Goal: Transaction & Acquisition: Purchase product/service

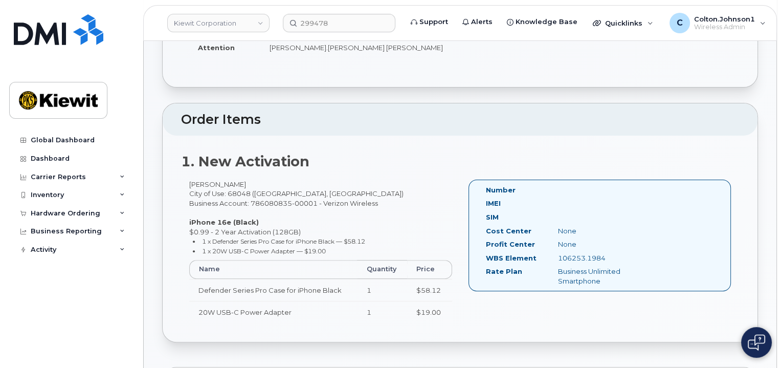
scroll to position [256, 0]
click at [86, 24] on img at bounding box center [58, 29] width 89 height 31
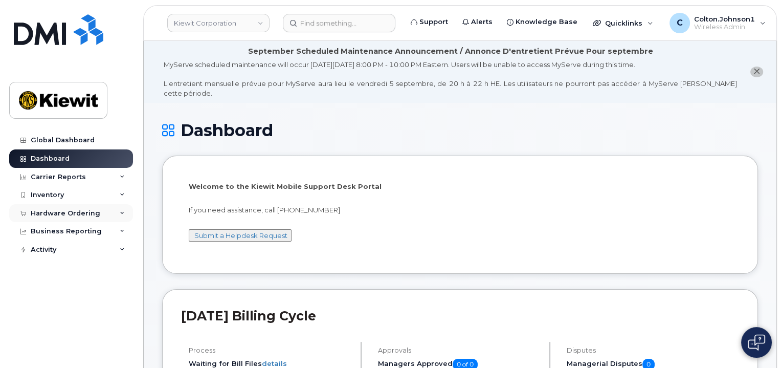
click at [119, 214] on div "Hardware Ordering" at bounding box center [71, 213] width 124 height 18
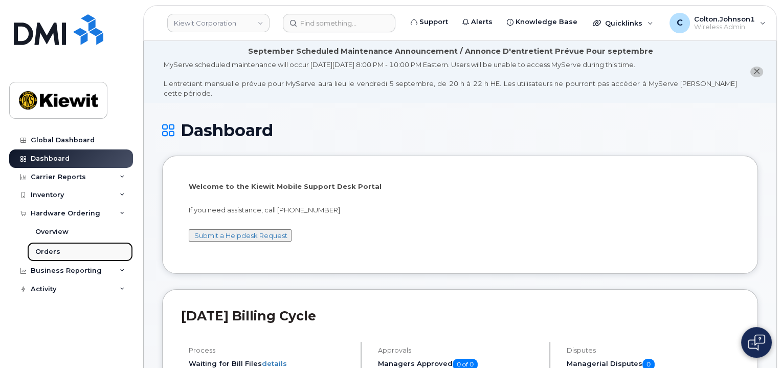
click at [76, 251] on link "Orders" at bounding box center [80, 251] width 106 height 19
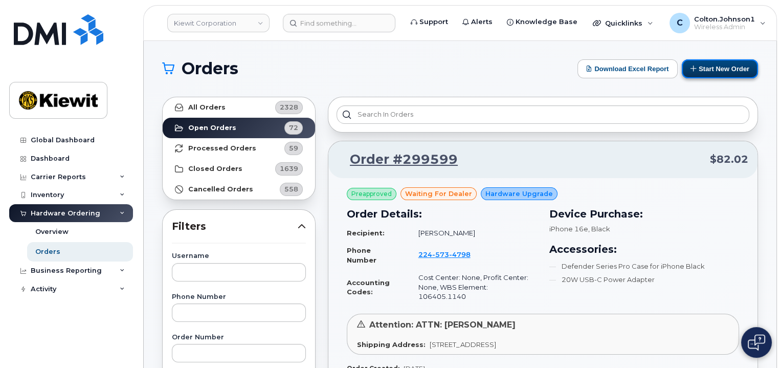
click at [733, 69] on button "Start New Order" at bounding box center [719, 68] width 76 height 19
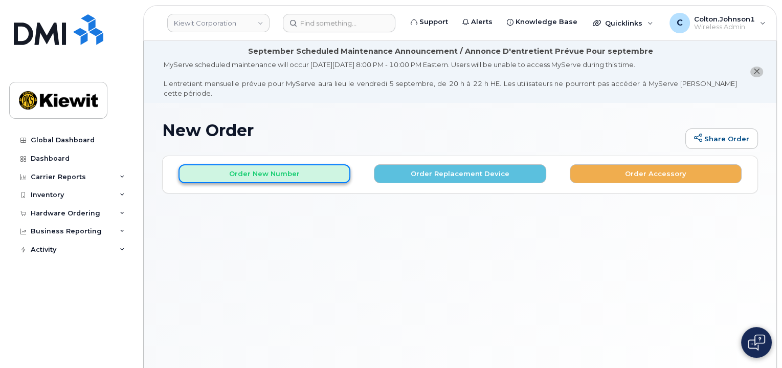
click at [303, 169] on button "Order New Number" at bounding box center [264, 173] width 172 height 19
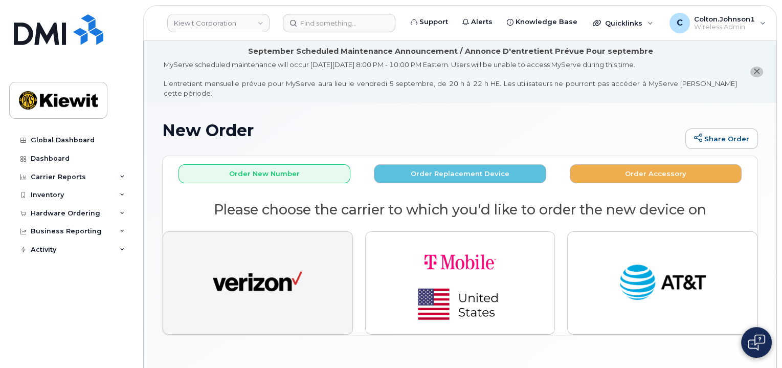
click at [309, 273] on button "button" at bounding box center [258, 282] width 190 height 103
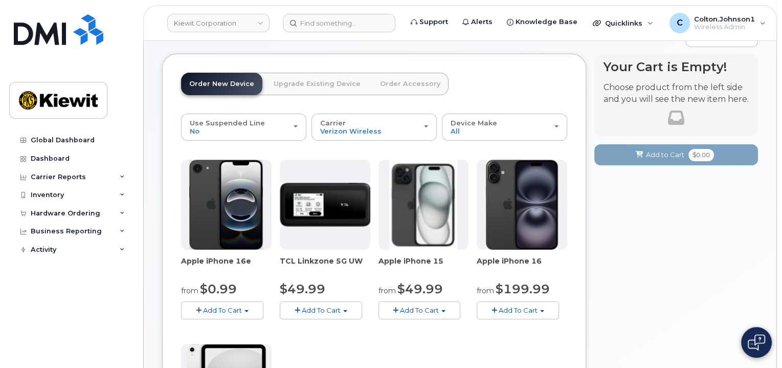
scroll to position [102, 0]
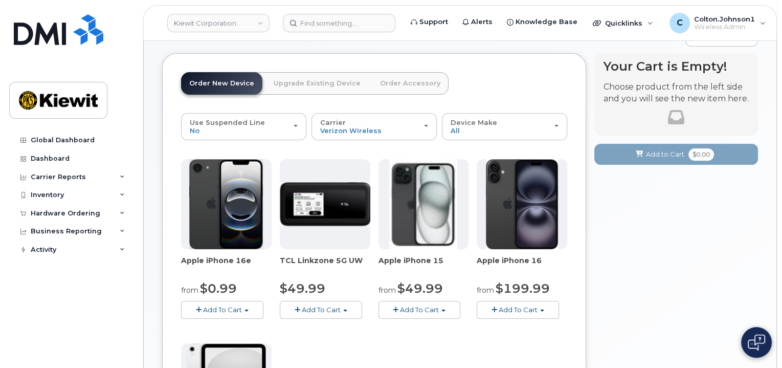
click at [235, 305] on span "Add To Cart" at bounding box center [222, 309] width 39 height 8
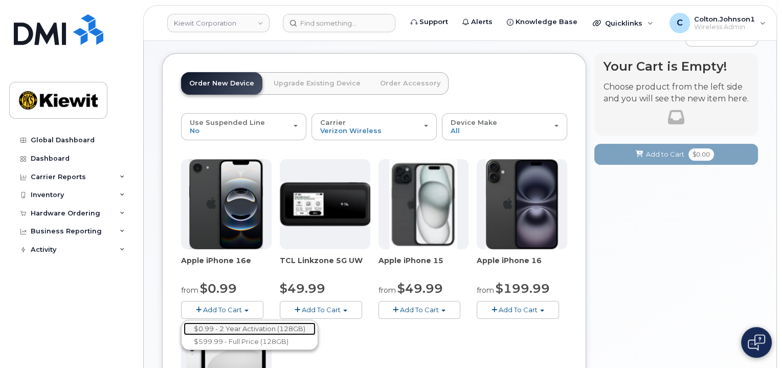
click at [244, 322] on link "$0.99 - 2 Year Activation (128GB)" at bounding box center [250, 328] width 132 height 13
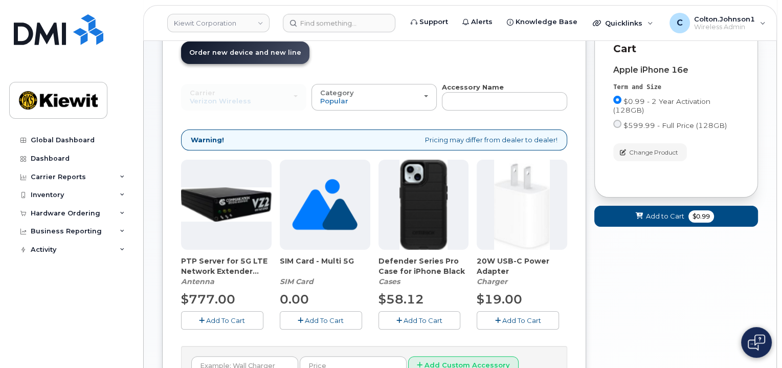
scroll to position [204, 0]
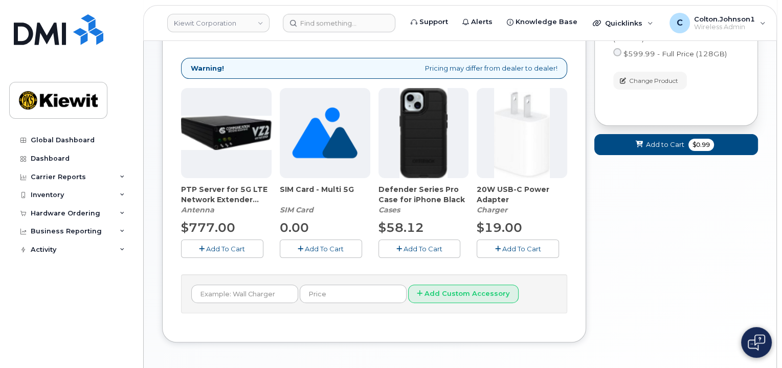
click at [522, 239] on button "Add To Cart" at bounding box center [517, 248] width 82 height 18
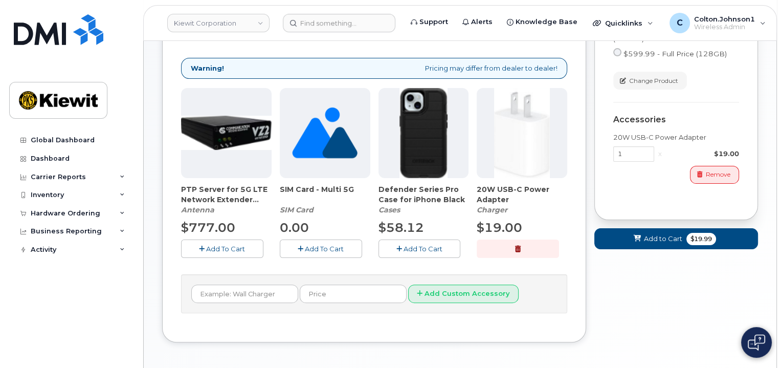
click at [408, 244] on span "Add To Cart" at bounding box center [422, 248] width 39 height 8
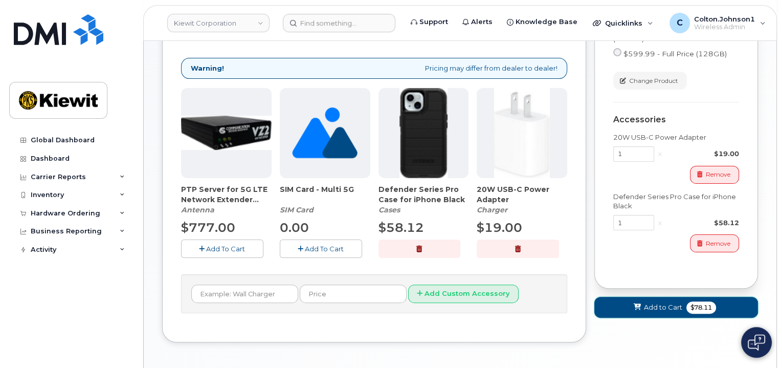
click at [660, 296] on button "Add to Cart $78.11" at bounding box center [676, 306] width 164 height 21
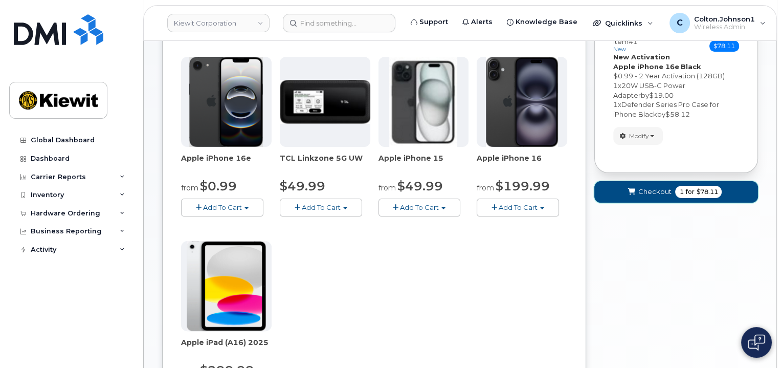
click at [614, 181] on button "Checkout 1 for $78.11" at bounding box center [676, 191] width 164 height 21
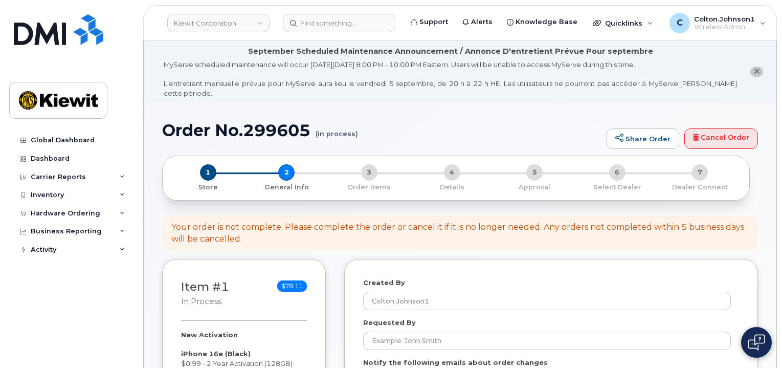
select select
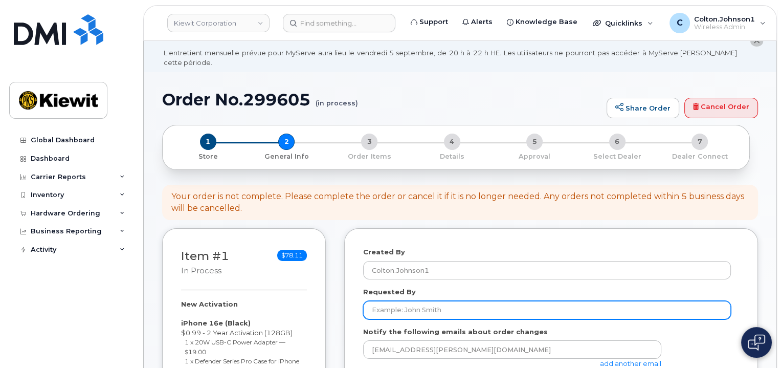
scroll to position [102, 0]
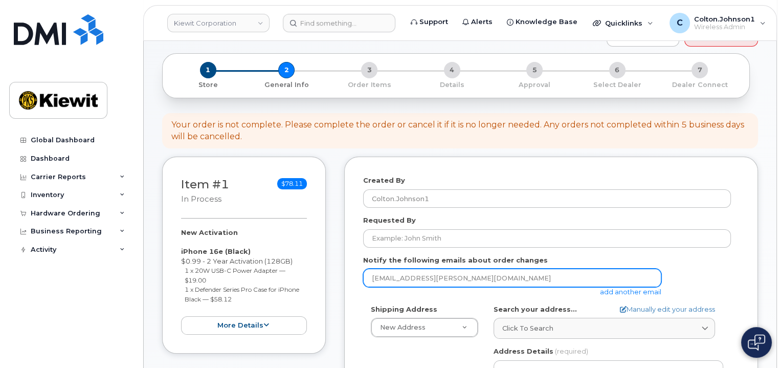
click at [446, 273] on input "[EMAIL_ADDRESS][PERSON_NAME][DOMAIN_NAME]" at bounding box center [512, 277] width 298 height 18
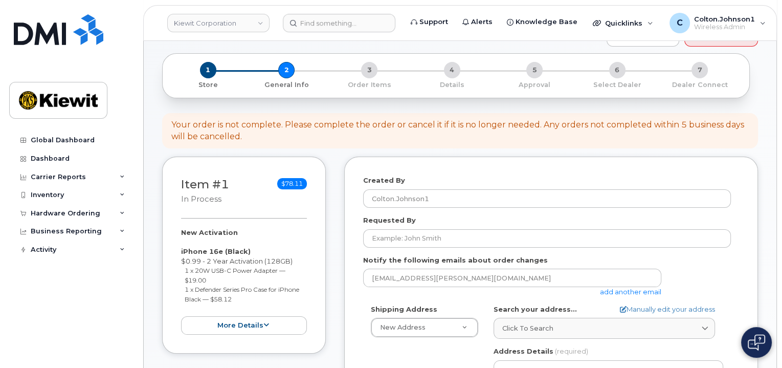
click at [624, 287] on link "add another email" at bounding box center [630, 291] width 61 height 8
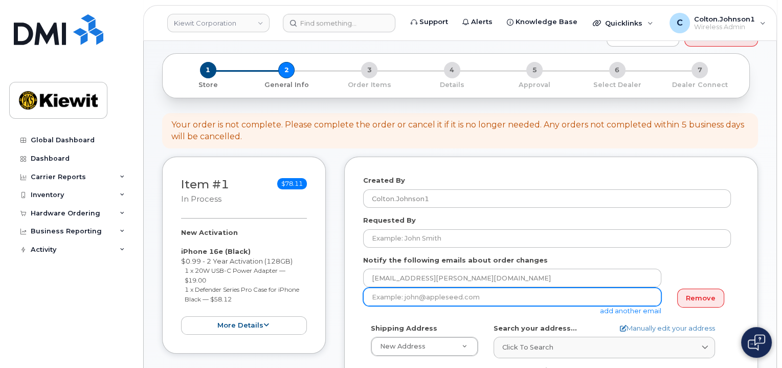
click at [415, 287] on input "email" at bounding box center [512, 296] width 298 height 18
paste input "Matt.Gabriel"
type input "Matt.Gabriel@kiewit.com"
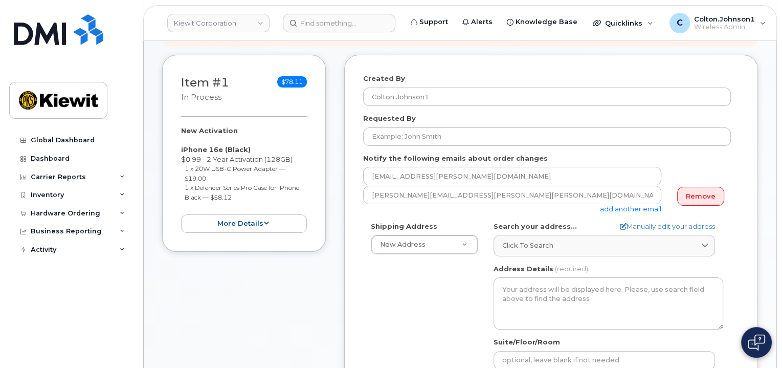
scroll to position [204, 0]
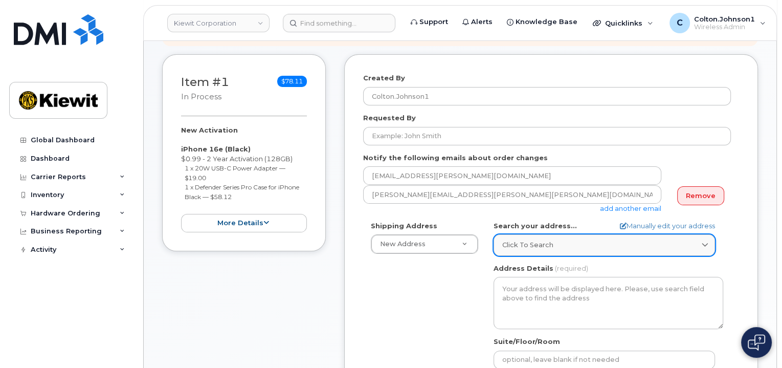
click at [555, 240] on div "Click to search" at bounding box center [604, 245] width 204 height 10
paste input "Thomas Rd & LA-183, Rayville, LA, 71269, US"
type input "Thomas Rd & LA-183, Rayville, LA, 71269, US"
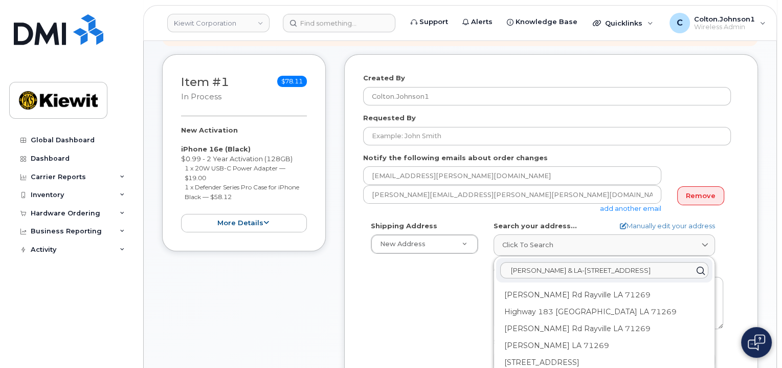
click at [491, 282] on div "AB Search your address... Manually edit your address Click to search Thomas Rd …" at bounding box center [608, 338] width 245 height 235
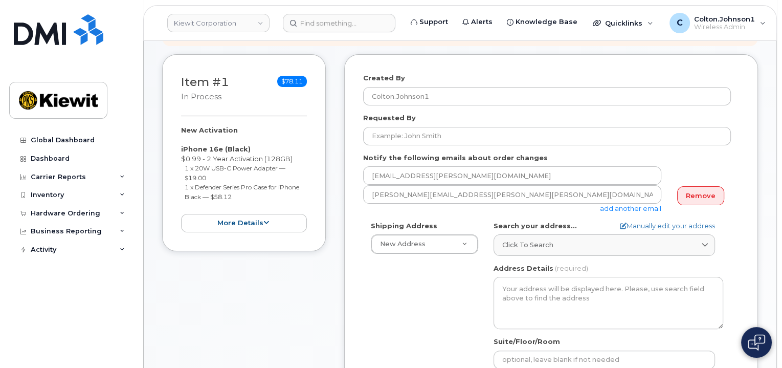
click at [640, 222] on div "Search your address... Manually edit your address Click to search Thomas Rd & L…" at bounding box center [608, 238] width 230 height 35
click at [640, 221] on link "Manually edit your address" at bounding box center [667, 226] width 95 height 10
select select
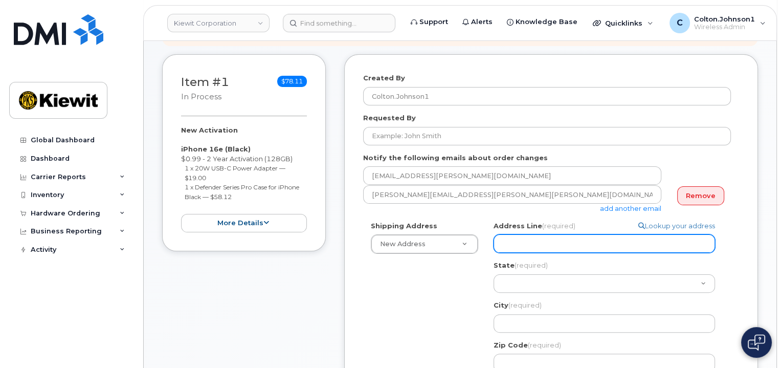
click at [579, 234] on input "Address Line (required)" at bounding box center [603, 243] width 221 height 18
paste input "Thomas Rd & LA-183"
select select
type input "Thomas Rd & LA-183"
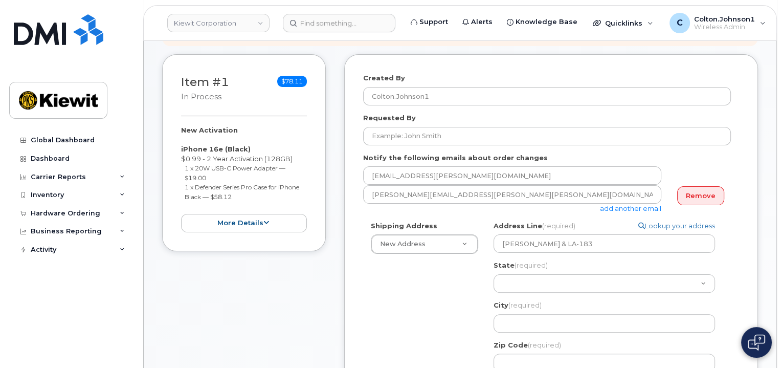
click at [446, 269] on div "Shipping Address New Address New Address 11501 42nd Street 1750 Power Plant Rd …" at bounding box center [547, 360] width 368 height 278
click at [526, 274] on select "Alabama Alaska American Samoa Arizona Arkansas California Colorado Connecticut …" at bounding box center [603, 283] width 221 height 18
select select "LA"
click at [493, 274] on select "Alabama Alaska American Samoa Arizona Arkansas California Colorado Connecticut …" at bounding box center [603, 283] width 221 height 18
click at [509, 328] on div "Address Line (required) Lookup your address Thomas Rd & LA-183 State (required)…" at bounding box center [608, 296] width 230 height 151
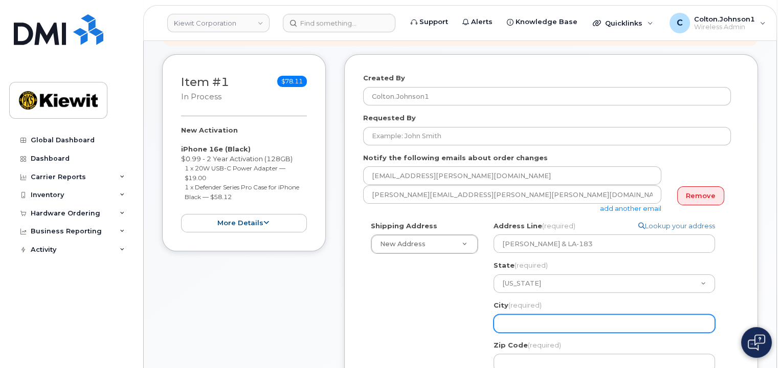
click at [512, 314] on input "City (required)" at bounding box center [603, 323] width 221 height 18
paste input "Rayville"
select select
type input "Rayville"
click at [436, 301] on div "Shipping Address New Address New Address 11501 42nd Street 1750 Power Plant Rd …" at bounding box center [547, 360] width 368 height 278
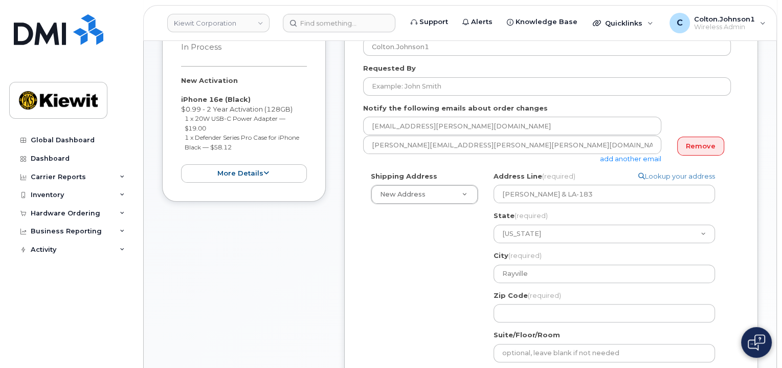
scroll to position [256, 0]
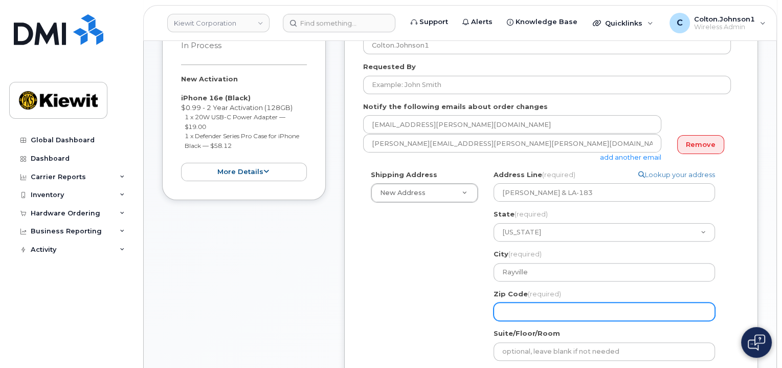
drag, startPoint x: 536, startPoint y: 318, endPoint x: 533, endPoint y: 299, distance: 19.6
click at [536, 328] on label "Suite/Floor/Room" at bounding box center [526, 333] width 66 height 10
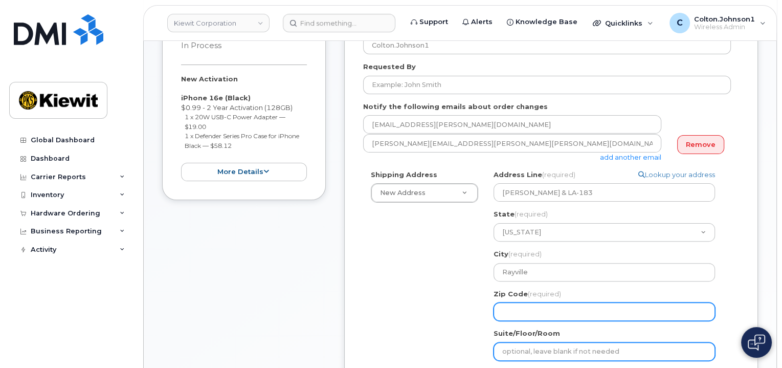
click at [536, 342] on input "Suite/Floor/Room" at bounding box center [603, 351] width 221 height 18
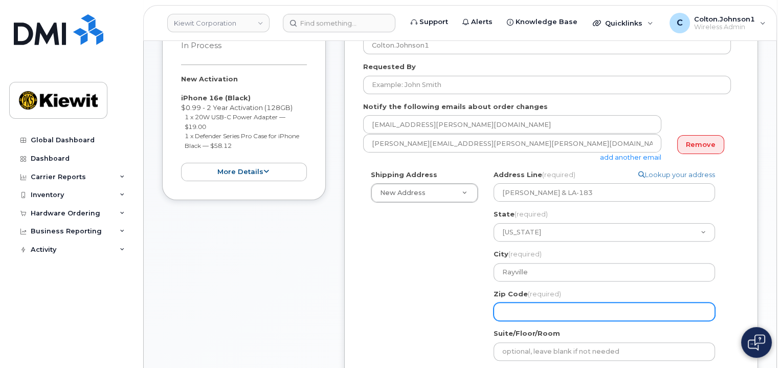
click at [533, 302] on input "Zip Code (required)" at bounding box center [603, 311] width 221 height 18
paste input "71269"
select select
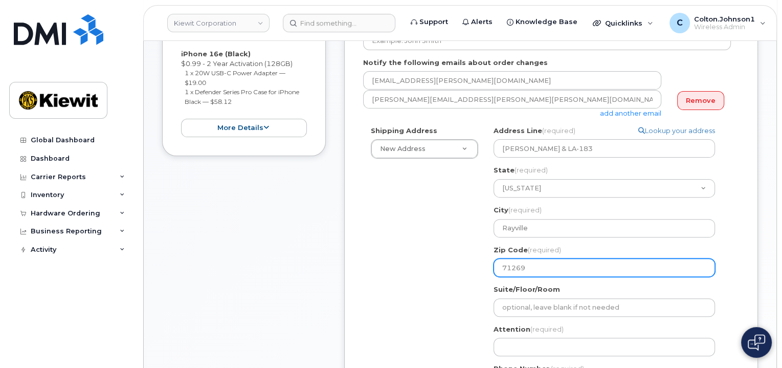
scroll to position [307, 0]
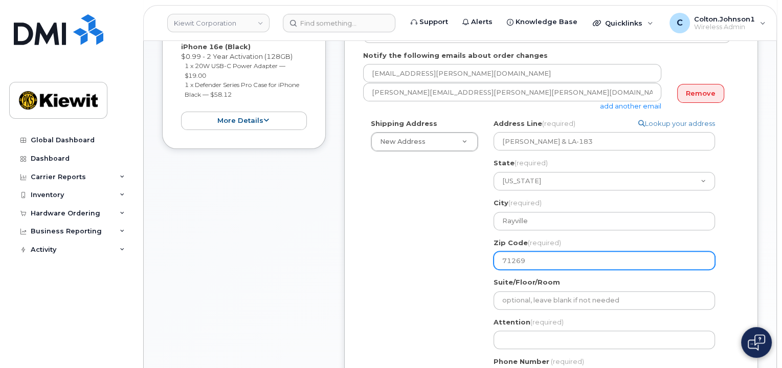
type input "71269"
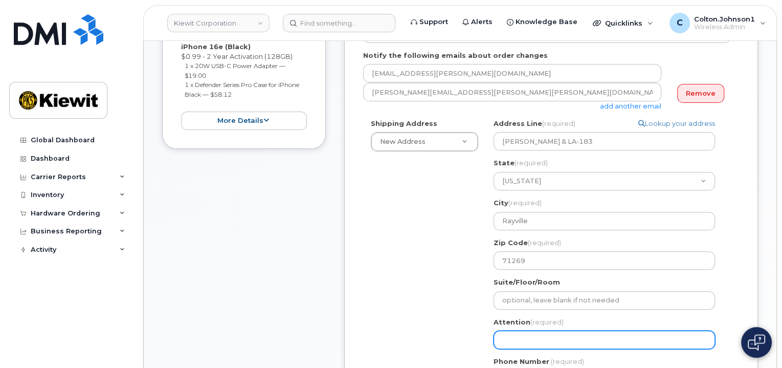
click at [552, 334] on input "Attention (required)" at bounding box center [603, 339] width 221 height 18
paste input "Kenneth.Bell3"
select select
click at [601, 334] on input "Kenneth.Bell3" at bounding box center [603, 339] width 221 height 18
type input "Kenneth.Bell3"
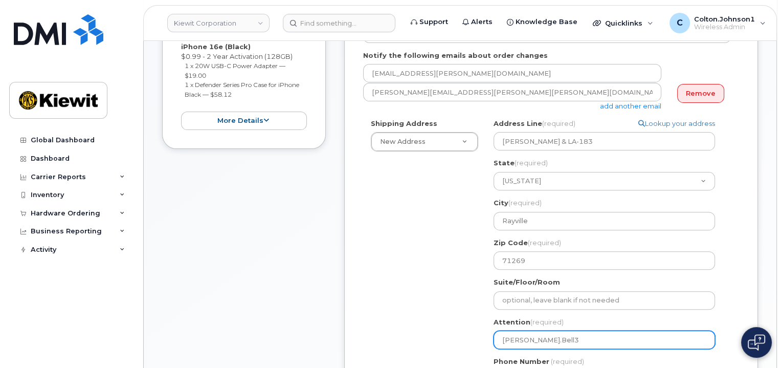
paste input "Ramiro.Gamboa"
select select
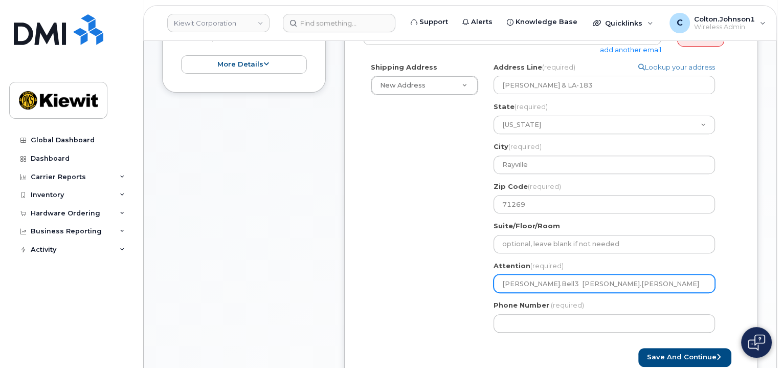
scroll to position [409, 0]
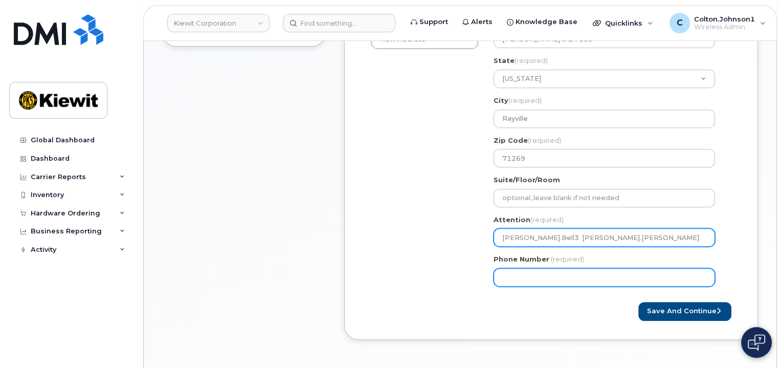
type input "Kenneth.Bell3 Ramiro.Gamboa"
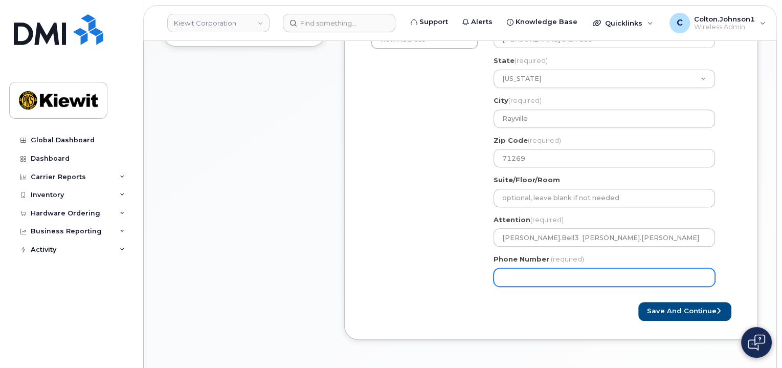
click at [505, 270] on input "Phone Number" at bounding box center [603, 277] width 221 height 18
type input "877772770"
select select
type input "8777727707"
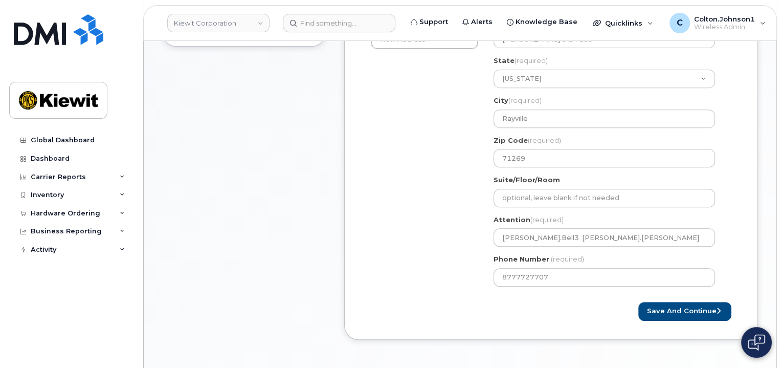
click at [553, 306] on div "Save and Continue" at bounding box center [645, 311] width 188 height 19
click at [656, 302] on button "Save and Continue" at bounding box center [684, 311] width 93 height 19
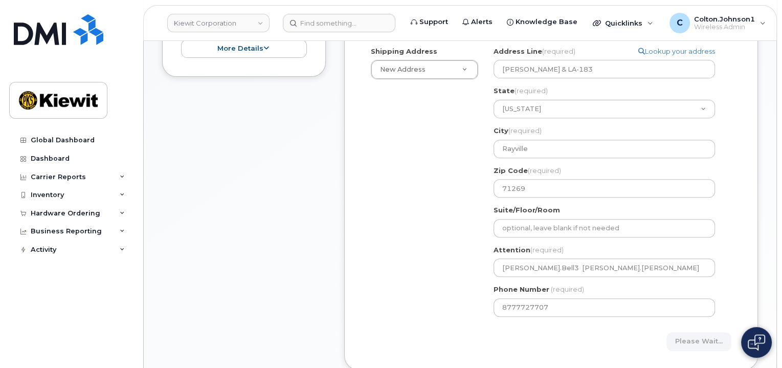
scroll to position [204, 0]
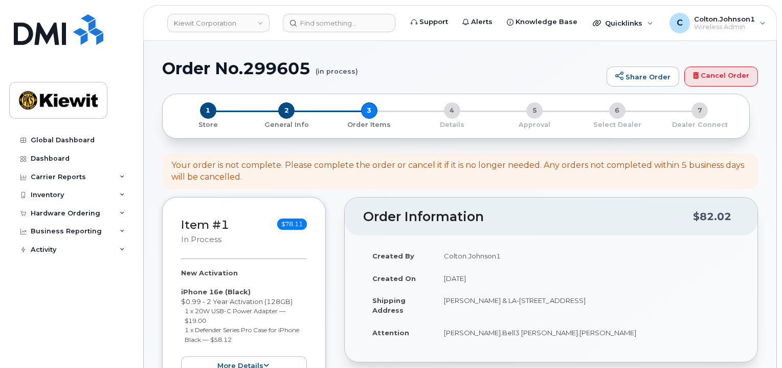
select select
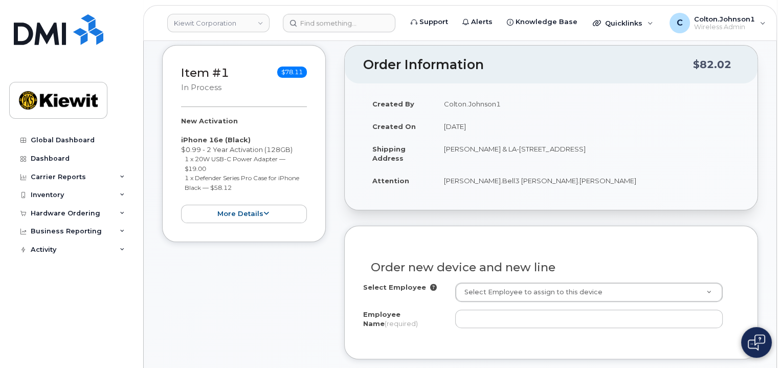
scroll to position [256, 0]
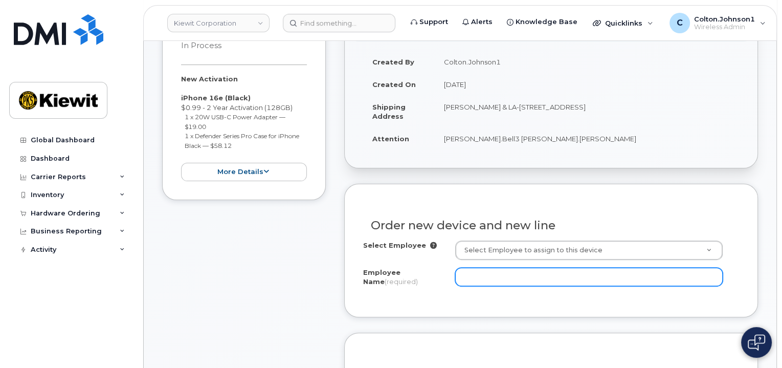
click at [506, 267] on input "Employee Name (required)" at bounding box center [588, 276] width 267 height 18
click at [526, 268] on input "Employee Name (required)" at bounding box center [588, 276] width 267 height 18
paste input "[PERSON_NAME].Bell3"
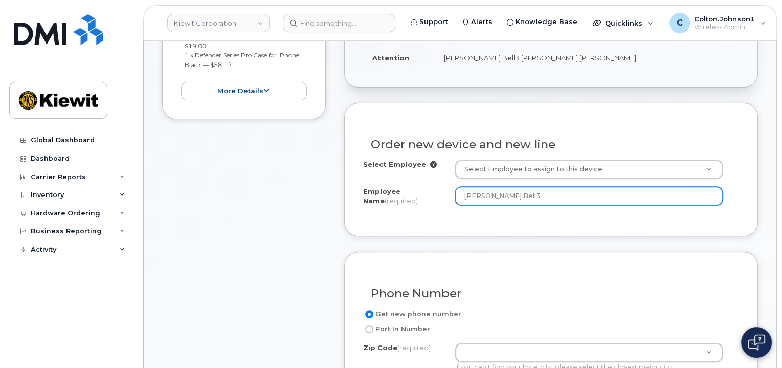
scroll to position [409, 0]
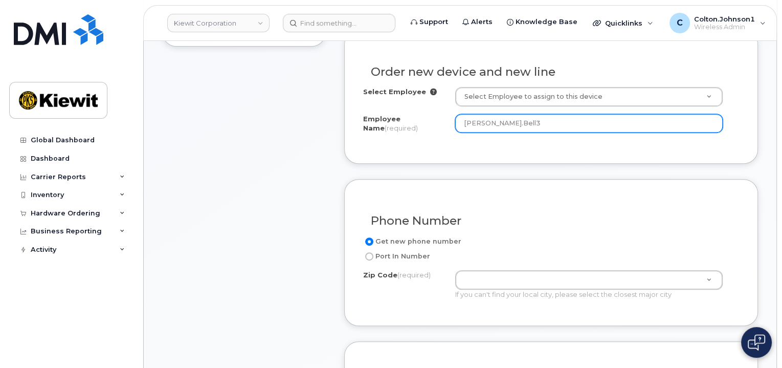
type input "[PERSON_NAME].Bell3"
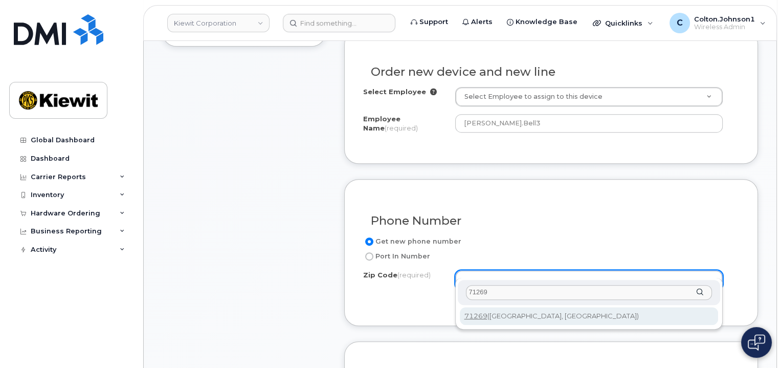
type input "71269"
type input "71269 (Rayville, LA)"
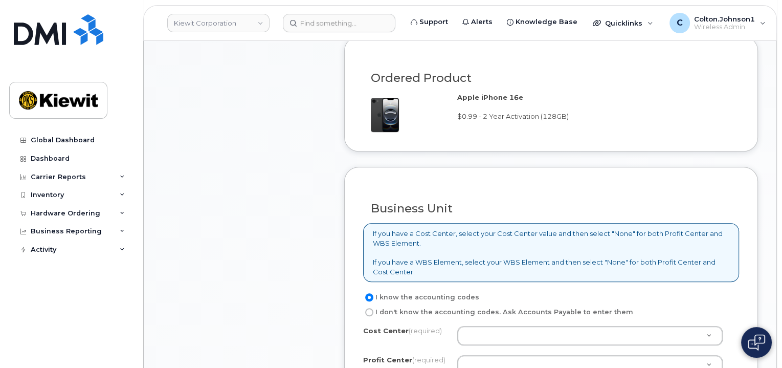
scroll to position [767, 0]
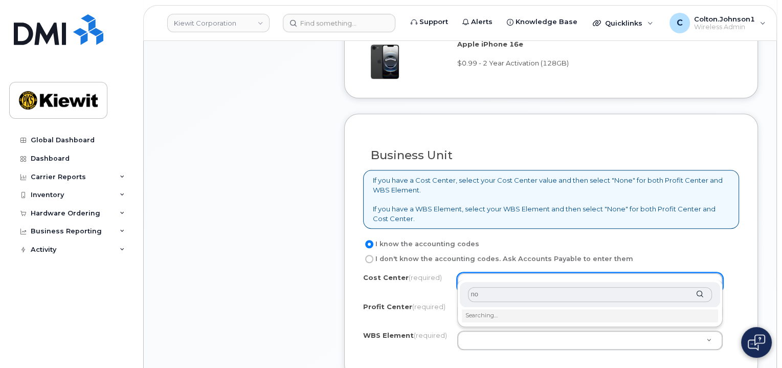
type input "non"
type input "None"
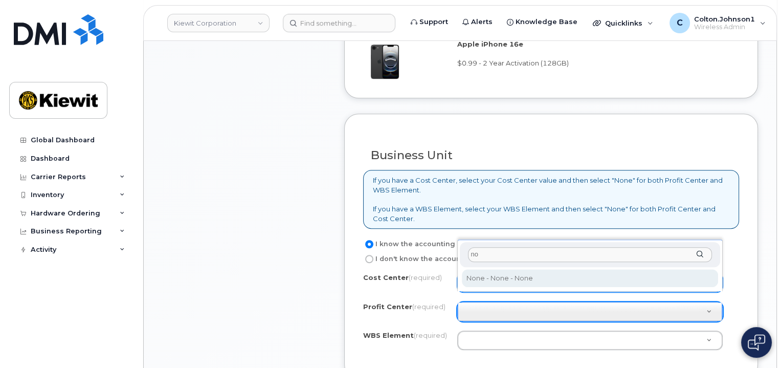
type input "non"
select select "None"
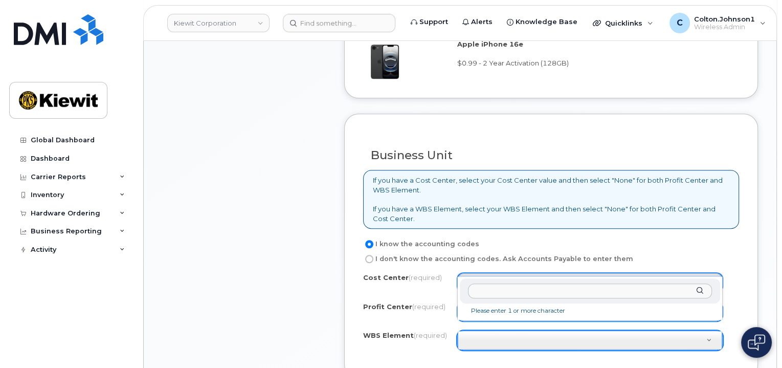
click at [487, 290] on input "text" at bounding box center [590, 290] width 244 height 15
paste input "106335.1091"
type input "106335.1091"
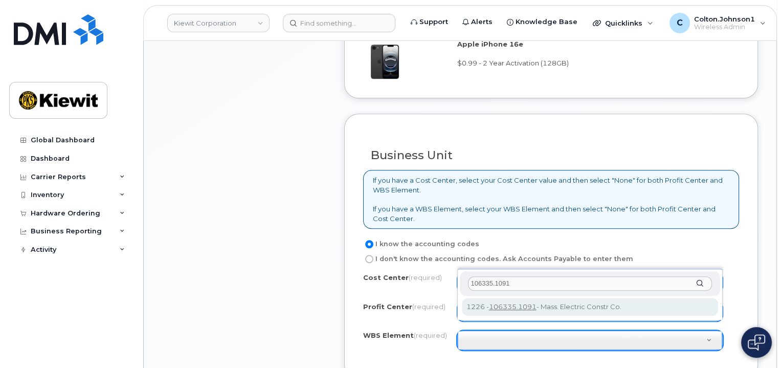
type input "106335.1091"
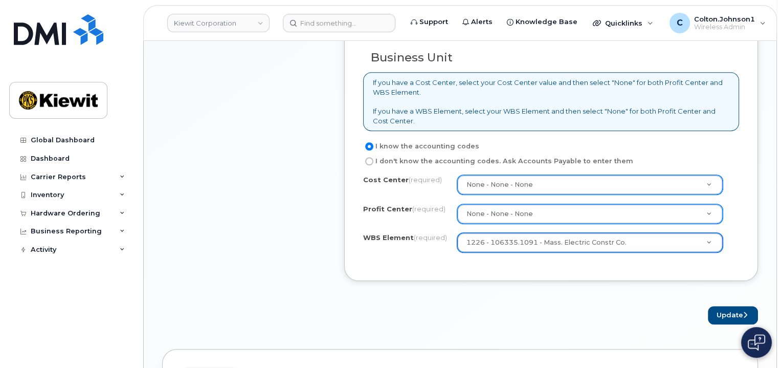
scroll to position [920, 0]
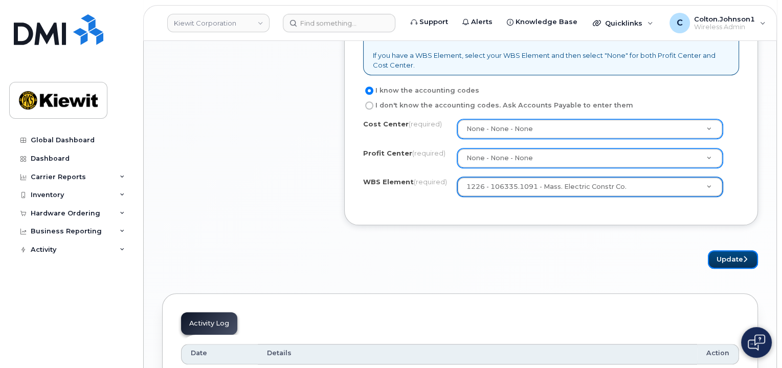
click at [731, 250] on button "Update" at bounding box center [732, 259] width 50 height 19
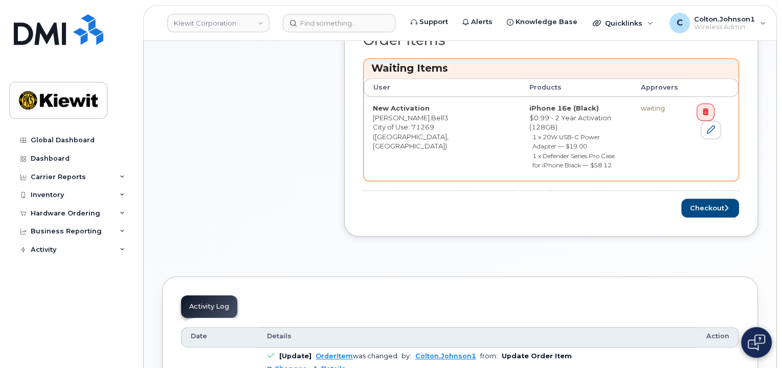
scroll to position [511, 0]
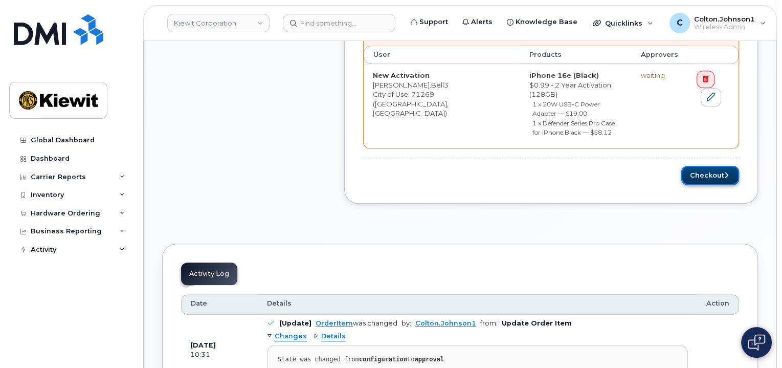
click at [704, 166] on button "Checkout" at bounding box center [710, 175] width 58 height 19
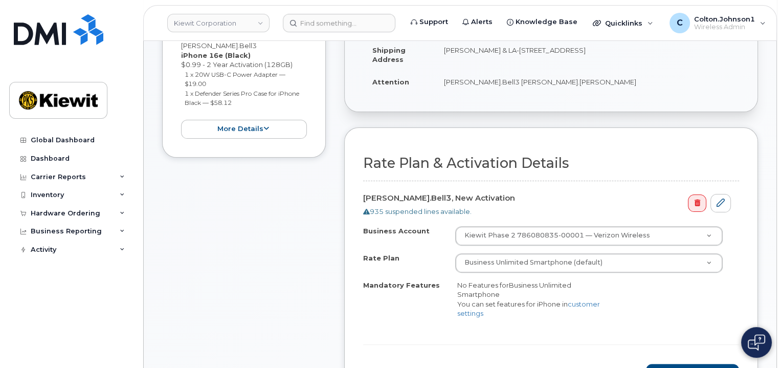
scroll to position [307, 0]
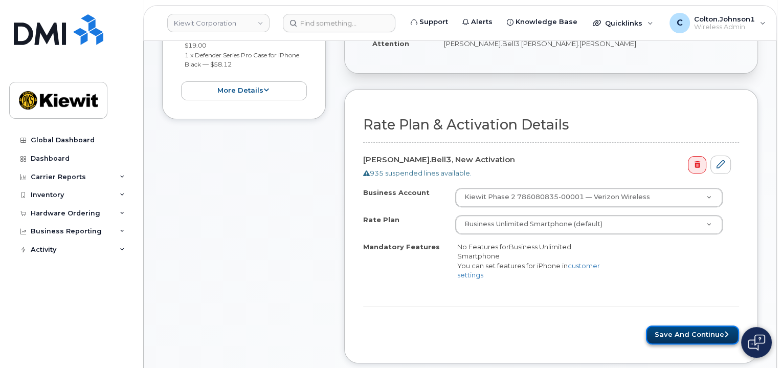
click at [709, 325] on button "Save and Continue" at bounding box center [692, 334] width 93 height 19
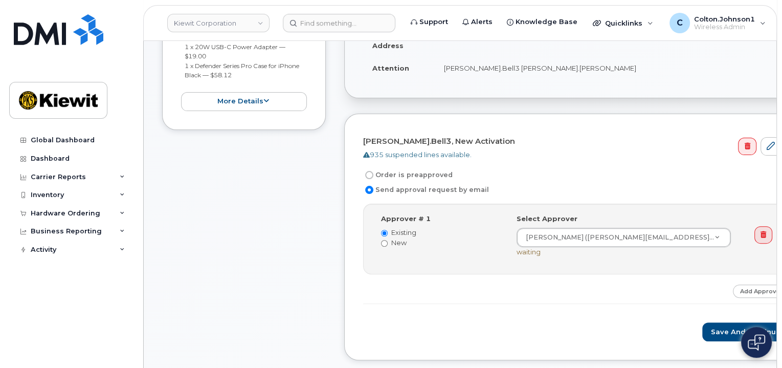
scroll to position [358, 0]
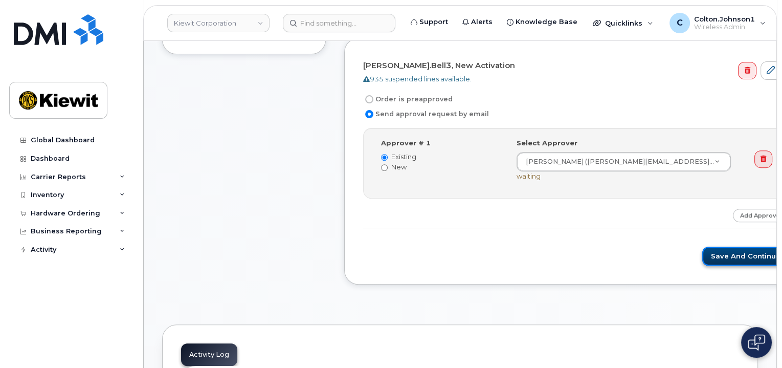
click at [702, 246] on button "Save and Continue" at bounding box center [745, 255] width 87 height 19
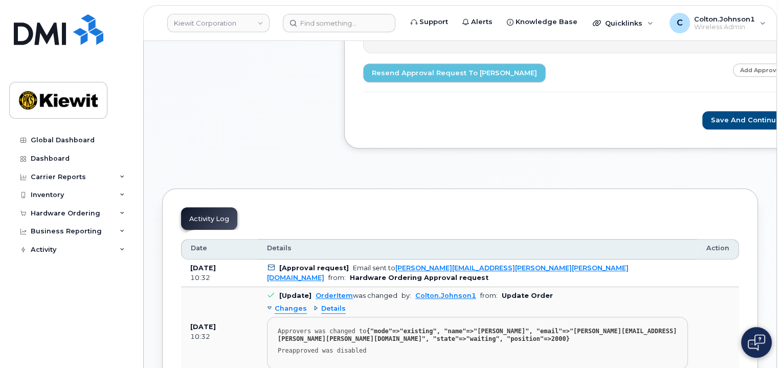
scroll to position [511, 0]
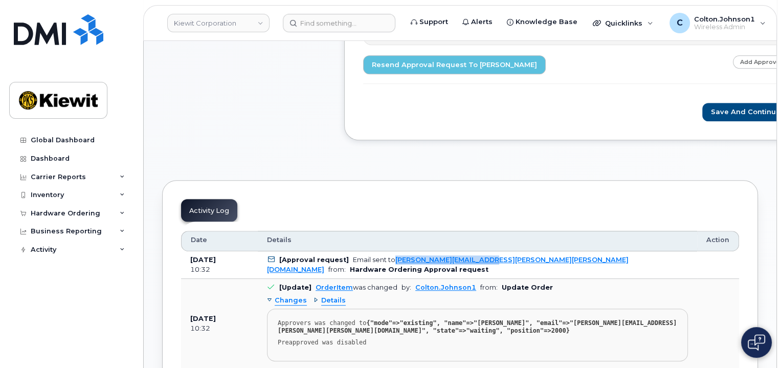
drag, startPoint x: 391, startPoint y: 257, endPoint x: 497, endPoint y: 260, distance: 106.9
click at [497, 260] on td "[Approval request] Email sent to BRYAN.MAROTTA@KIEWIT.COM from: Hardware Orderi…" at bounding box center [477, 265] width 439 height 28
copy link "BRYAN.MAROTTA@KIEWIT.COM"
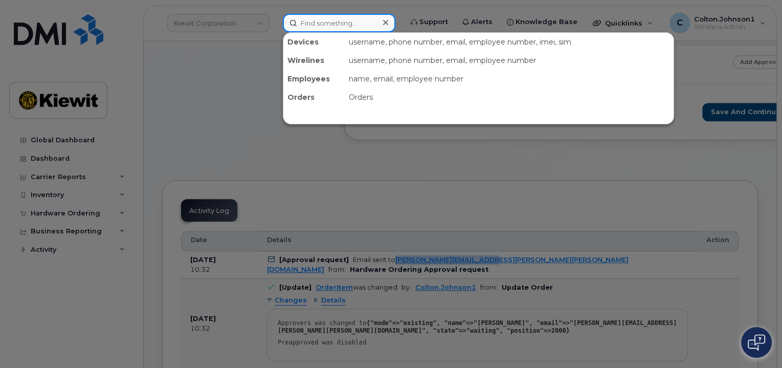
click at [317, 20] on input at bounding box center [339, 23] width 112 height 18
paste input "299417"
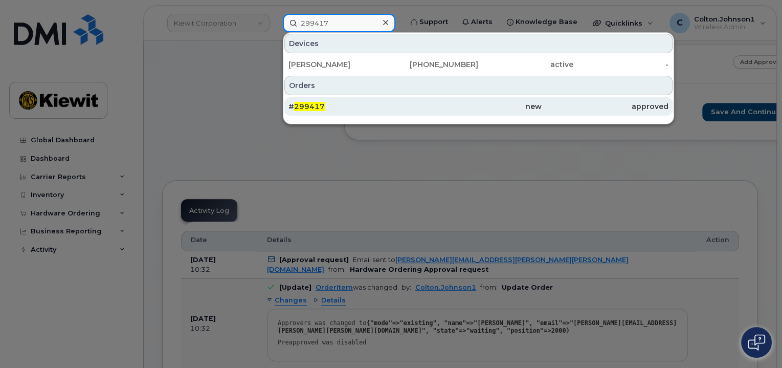
type input "299417"
click at [368, 107] on div "# 299417" at bounding box center [351, 106] width 127 height 10
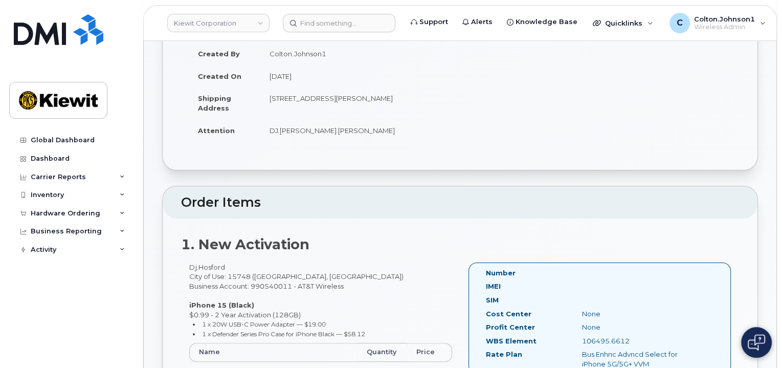
scroll to position [256, 0]
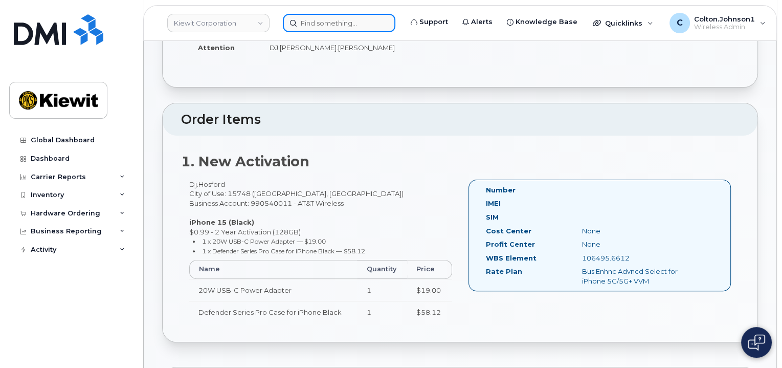
click at [309, 30] on input at bounding box center [339, 23] width 112 height 18
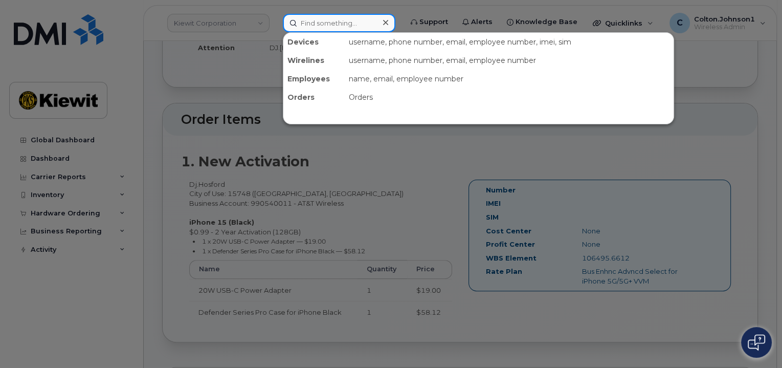
paste input "299526"
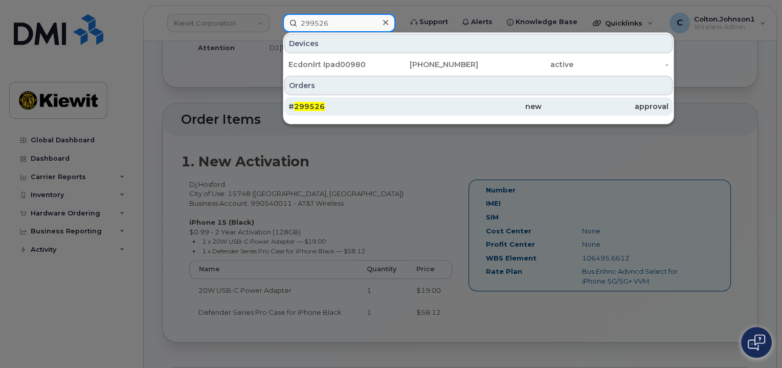
type input "299526"
click at [392, 103] on div "# 299526" at bounding box center [351, 106] width 127 height 10
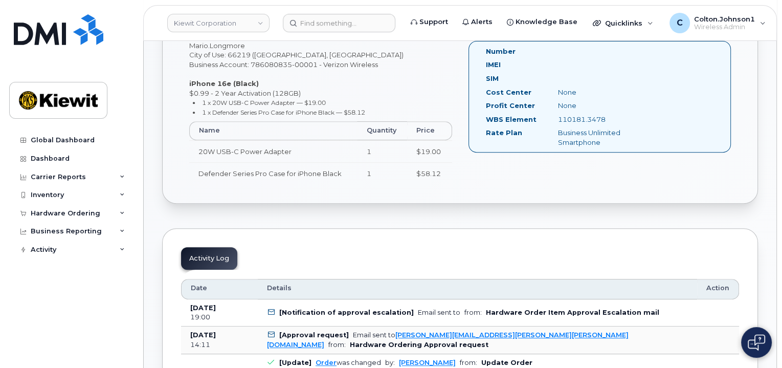
scroll to position [511, 0]
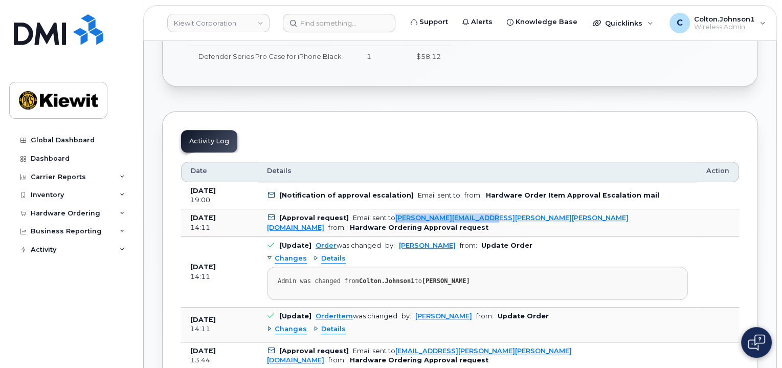
drag, startPoint x: 393, startPoint y: 216, endPoint x: 496, endPoint y: 218, distance: 103.8
click at [496, 218] on td "[Approval request] Email sent to RENAE.BOTELLO@KIEWIT.COM from: Hardware Orderi…" at bounding box center [477, 223] width 439 height 28
copy link "RENAE.BOTELLO@KIEWIT.COM"
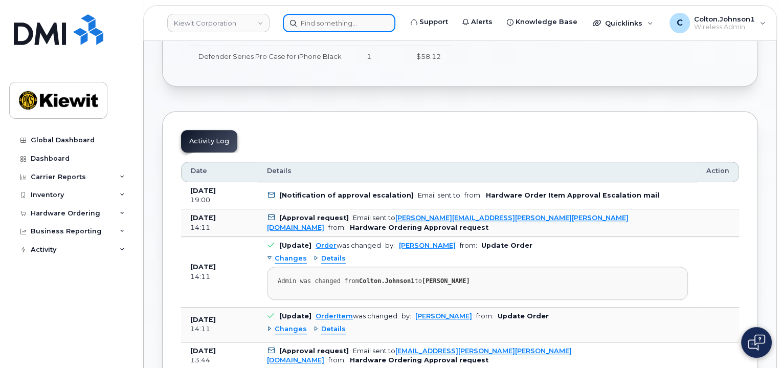
click at [331, 21] on input at bounding box center [339, 23] width 112 height 18
paste input "299528"
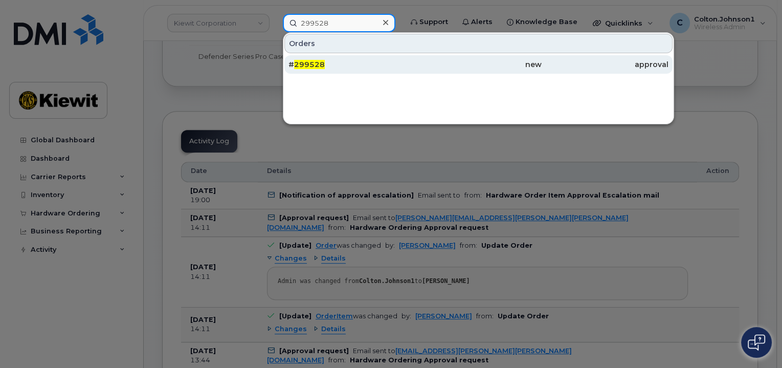
type input "299528"
click at [364, 63] on div "# 299528" at bounding box center [351, 64] width 127 height 10
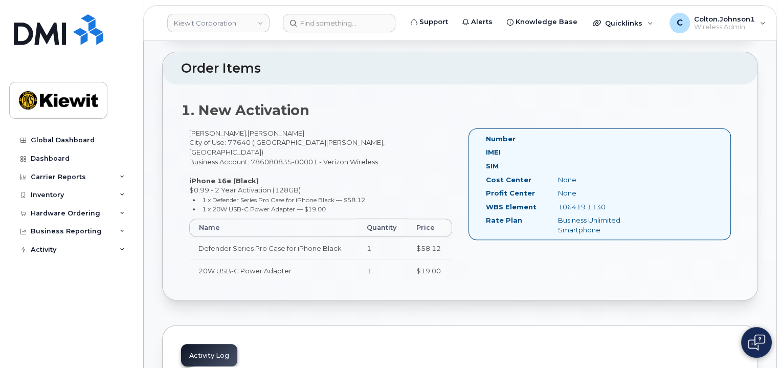
scroll to position [511, 0]
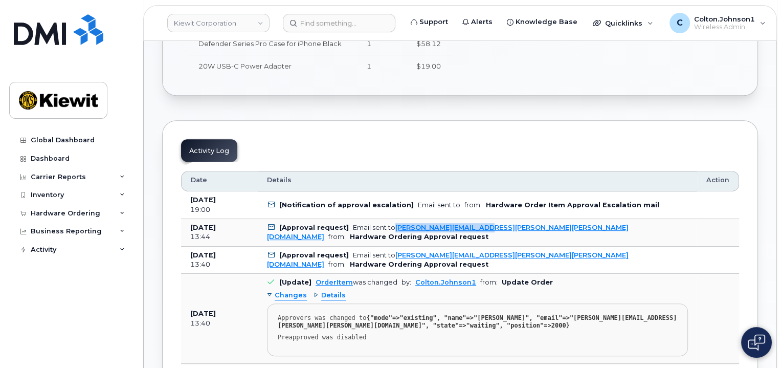
drag, startPoint x: 391, startPoint y: 213, endPoint x: 488, endPoint y: 209, distance: 97.7
click at [488, 223] on div "Email sent to [PERSON_NAME][EMAIL_ADDRESS][PERSON_NAME][PERSON_NAME][DOMAIN_NAM…" at bounding box center [447, 231] width 361 height 17
copy link "[PERSON_NAME][EMAIL_ADDRESS][PERSON_NAME][PERSON_NAME][DOMAIN_NAME]"
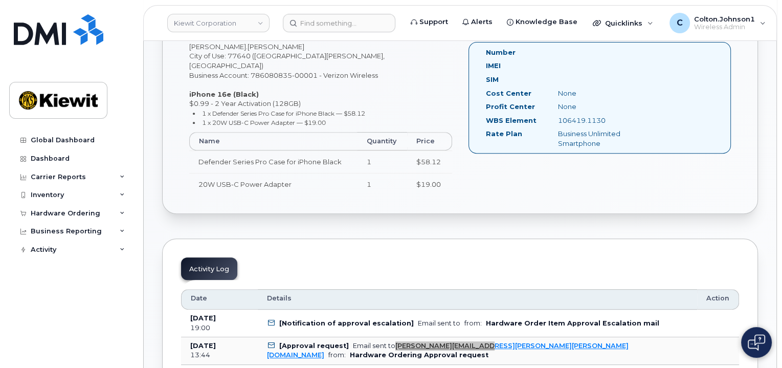
scroll to position [358, 0]
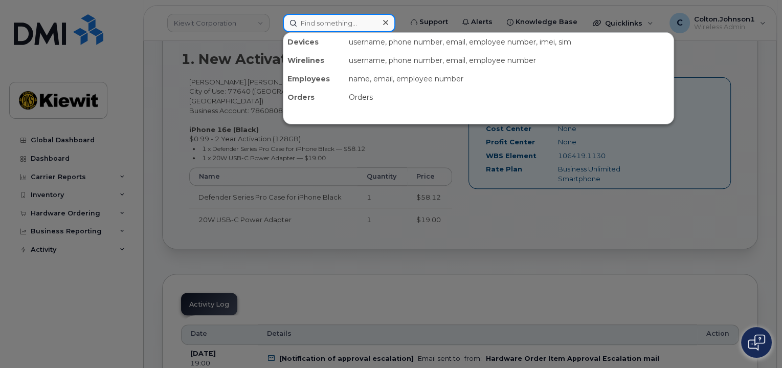
click at [311, 30] on input at bounding box center [339, 23] width 112 height 18
paste input "299544"
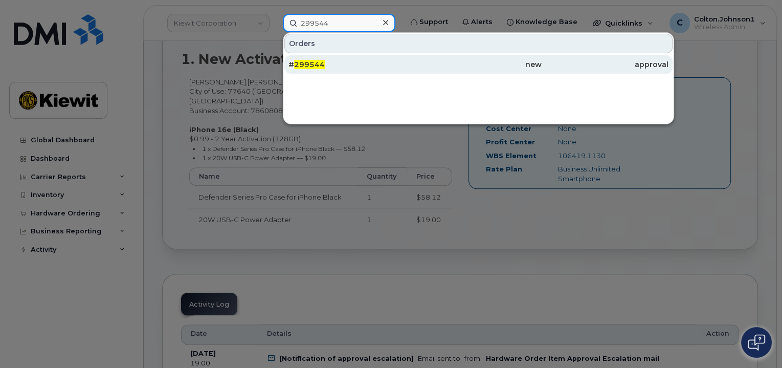
type input "299544"
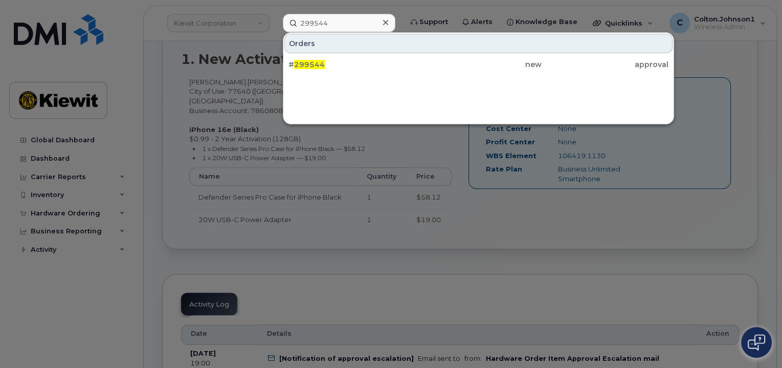
drag, startPoint x: 372, startPoint y: 63, endPoint x: 378, endPoint y: 241, distance: 178.0
click at [372, 63] on div "# 299544" at bounding box center [351, 64] width 127 height 10
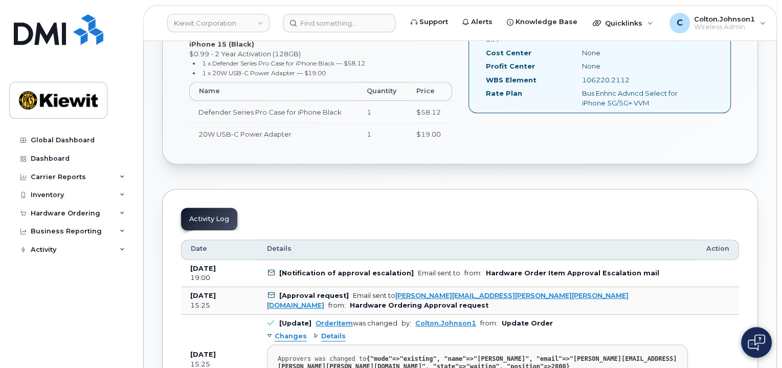
scroll to position [511, 0]
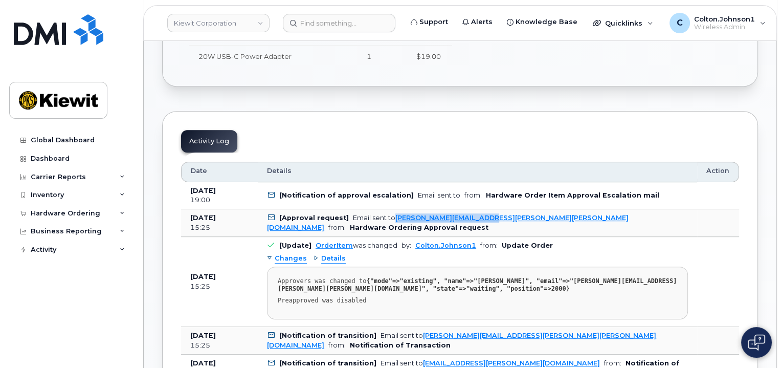
drag, startPoint x: 391, startPoint y: 216, endPoint x: 501, endPoint y: 216, distance: 110.4
click at [501, 216] on td "[Approval request] Email sent to [PERSON_NAME][EMAIL_ADDRESS][PERSON_NAME][PERS…" at bounding box center [477, 223] width 439 height 28
copy link "[PERSON_NAME][EMAIL_ADDRESS][PERSON_NAME][PERSON_NAME][DOMAIN_NAME]"
